Goal: Navigation & Orientation: Find specific page/section

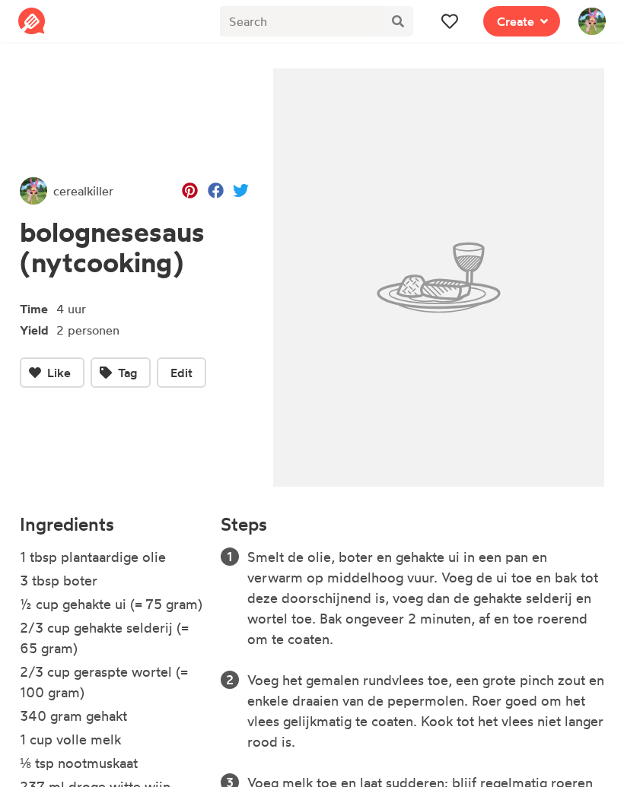
click at [449, 30] on span at bounding box center [449, 21] width 18 height 18
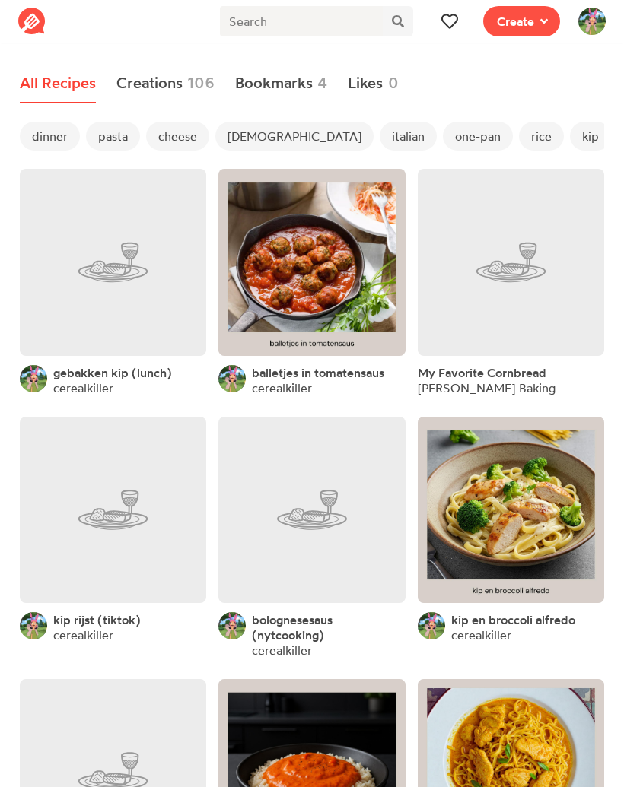
click at [325, 231] on link at bounding box center [311, 262] width 186 height 186
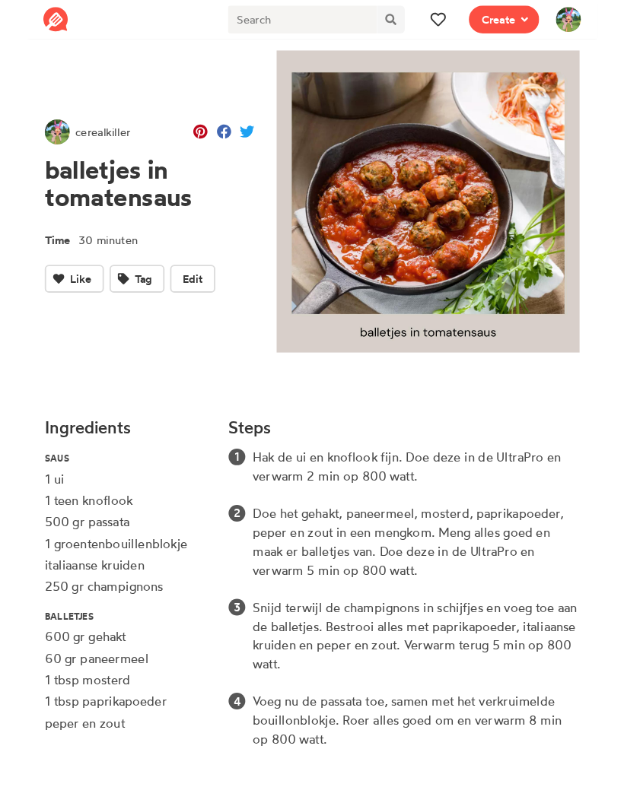
scroll to position [111, 0]
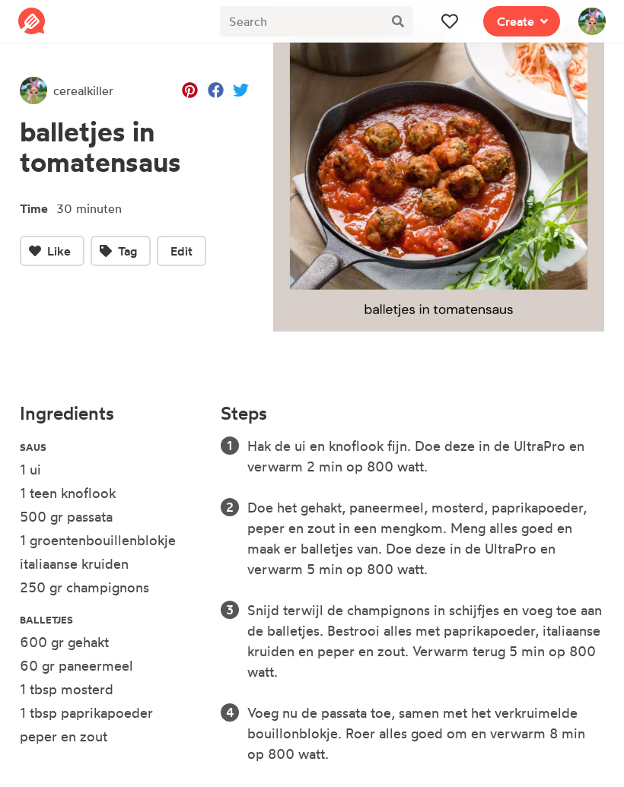
click at [452, 19] on icon at bounding box center [449, 21] width 16 height 16
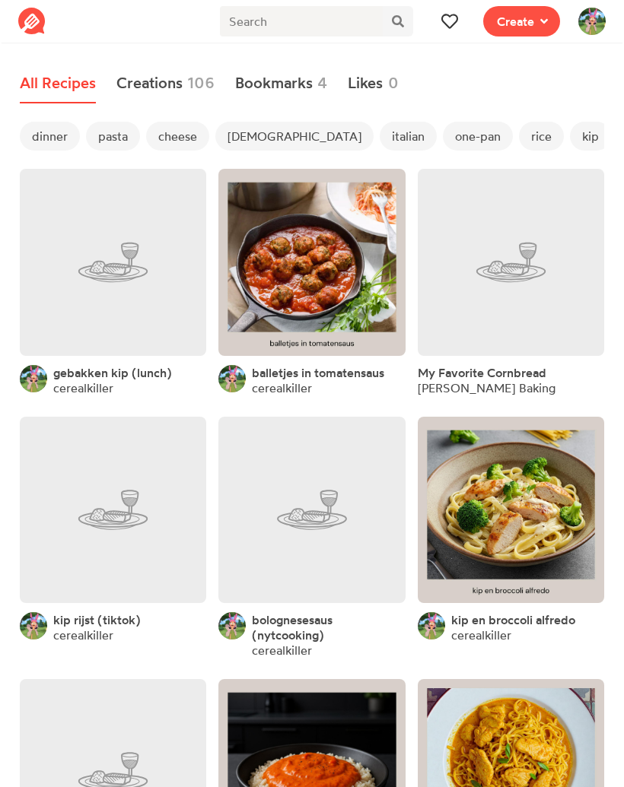
click at [48, 141] on span "dinner" at bounding box center [50, 136] width 60 height 29
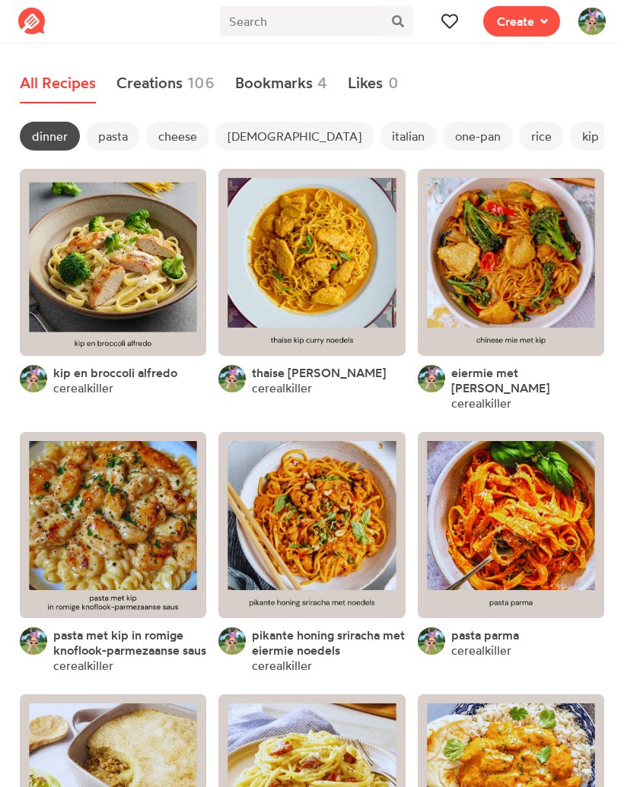
click at [243, 137] on span "[DEMOGRAPHIC_DATA]" at bounding box center [294, 136] width 158 height 29
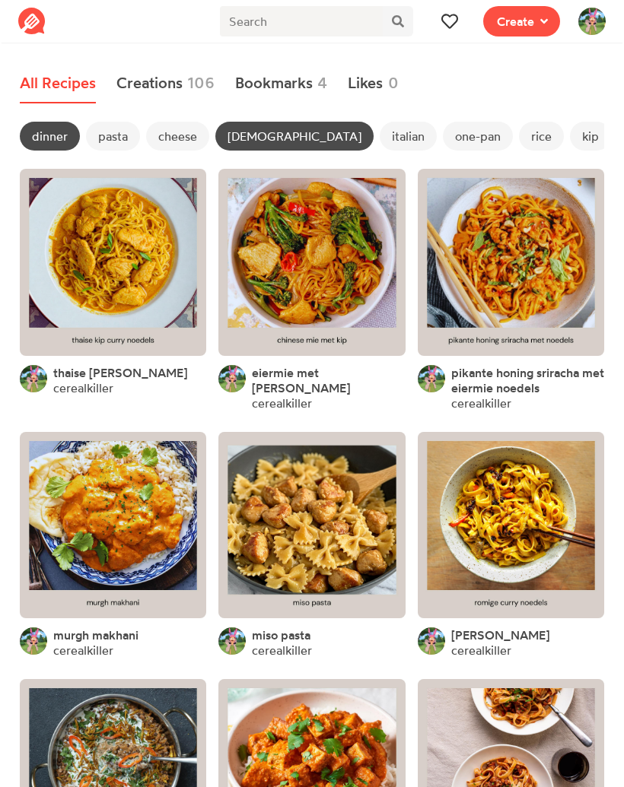
click at [135, 512] on link at bounding box center [113, 525] width 186 height 186
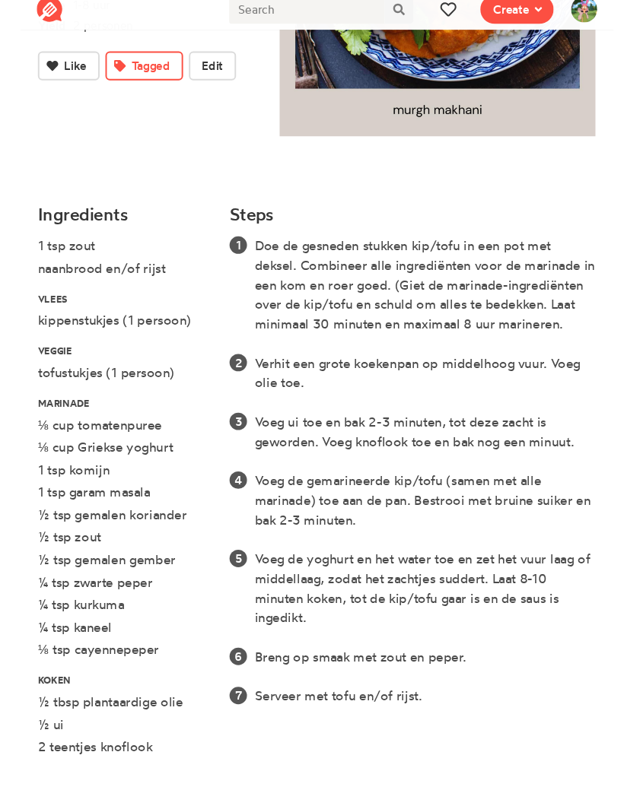
scroll to position [411, 0]
